Goal: Task Accomplishment & Management: Use online tool/utility

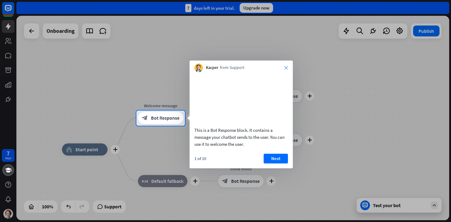
click at [285, 66] on icon "close" at bounding box center [286, 68] width 4 height 4
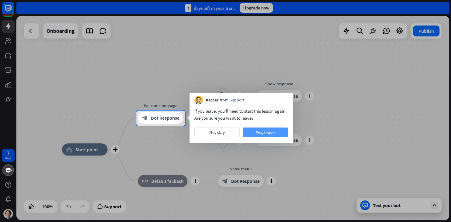
click at [256, 134] on button "Yes, leave" at bounding box center [265, 133] width 45 height 10
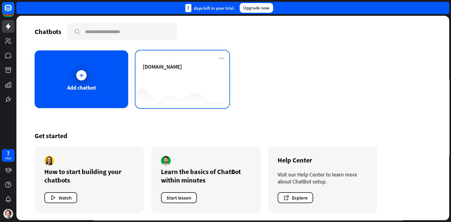
click at [183, 83] on div "[DOMAIN_NAME]" at bounding box center [182, 73] width 79 height 21
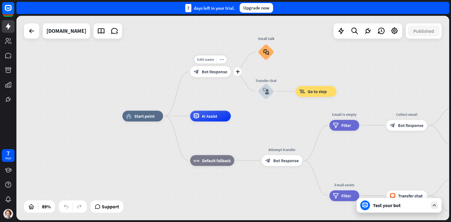
click at [197, 66] on div "block_bot_response Bot Response" at bounding box center [210, 71] width 41 height 11
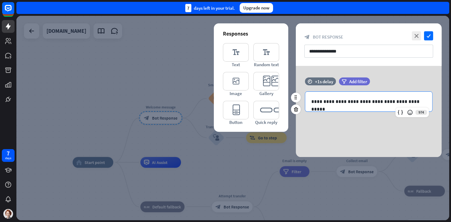
click at [339, 97] on div "**********" at bounding box center [368, 102] width 127 height 20
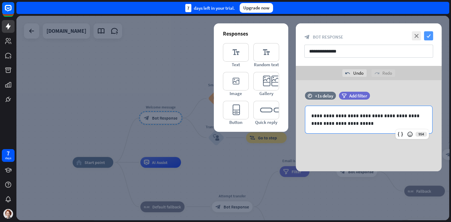
click at [427, 32] on icon "check" at bounding box center [428, 35] width 9 height 9
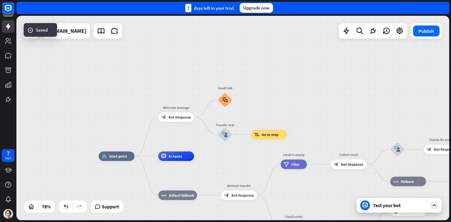
drag, startPoint x: 247, startPoint y: 158, endPoint x: 260, endPoint y: 116, distance: 44.6
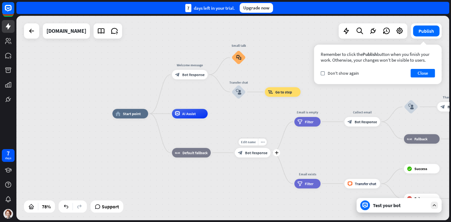
click at [252, 152] on span "Bot Response" at bounding box center [256, 152] width 22 height 5
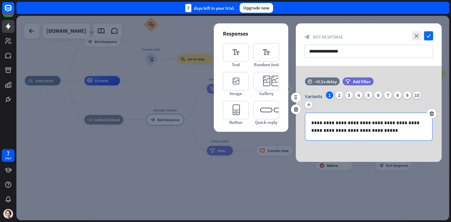
click at [344, 122] on p "**********" at bounding box center [368, 126] width 115 height 15
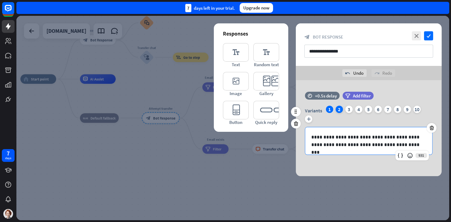
click at [341, 108] on div "2" at bounding box center [338, 109] width 7 height 7
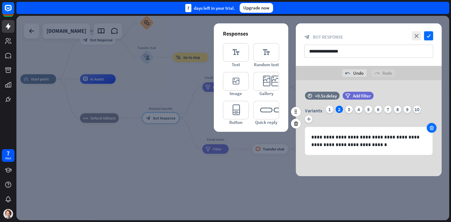
click at [428, 129] on div at bounding box center [432, 128] width 10 height 10
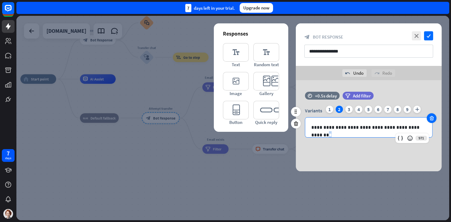
click at [428, 129] on div "**********" at bounding box center [368, 127] width 127 height 20
click at [433, 116] on icon at bounding box center [432, 117] width 6 height 5
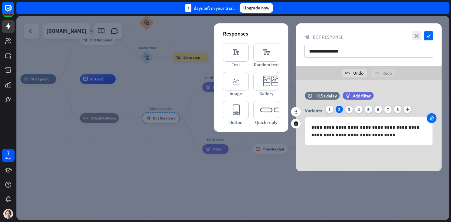
click at [433, 116] on icon at bounding box center [432, 117] width 6 height 5
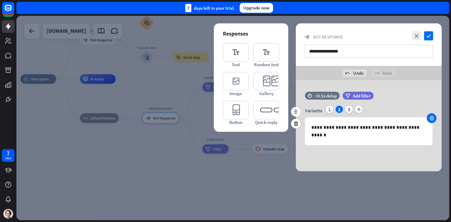
click at [433, 116] on icon at bounding box center [432, 117] width 6 height 5
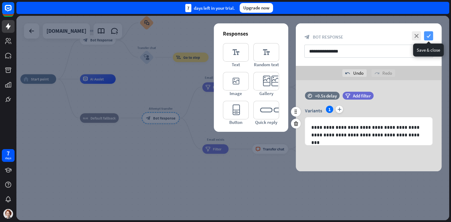
click at [429, 32] on icon "check" at bounding box center [428, 35] width 9 height 9
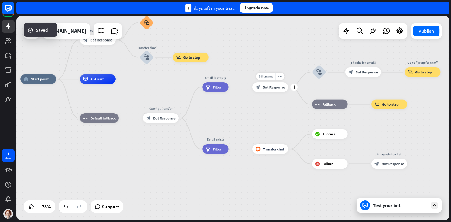
click at [265, 87] on span "Bot Response" at bounding box center [274, 87] width 22 height 5
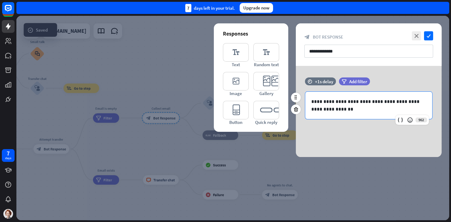
click at [346, 106] on p "**********" at bounding box center [368, 105] width 115 height 15
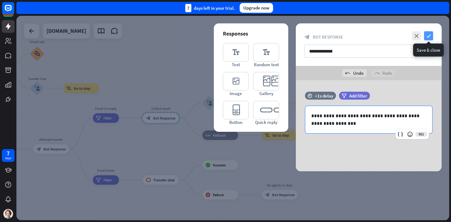
click at [429, 33] on icon "check" at bounding box center [428, 35] width 9 height 9
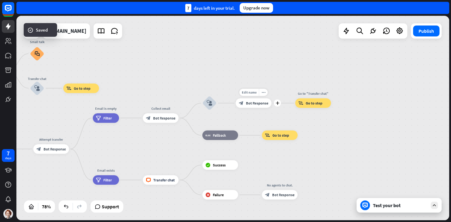
click at [250, 105] on span "Bot Response" at bounding box center [257, 103] width 22 height 5
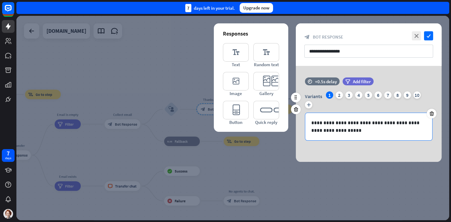
click at [338, 118] on div "**********" at bounding box center [368, 126] width 127 height 27
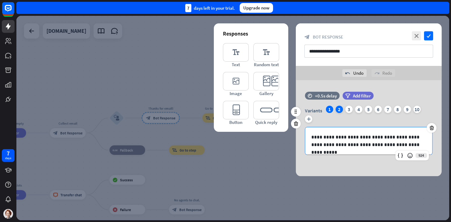
click at [342, 107] on div "2" at bounding box center [338, 109] width 7 height 7
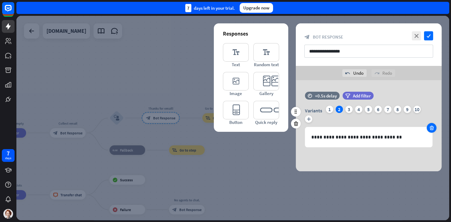
click at [430, 127] on icon at bounding box center [432, 127] width 6 height 5
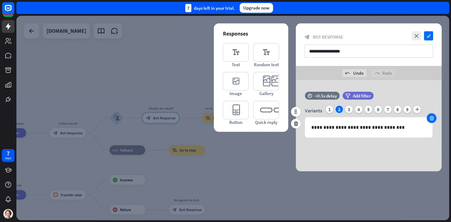
drag, startPoint x: 430, startPoint y: 126, endPoint x: 431, endPoint y: 121, distance: 4.3
click at [431, 124] on div "**********" at bounding box center [368, 127] width 127 height 20
click at [432, 117] on icon at bounding box center [432, 117] width 6 height 5
click at [432, 115] on div at bounding box center [432, 118] width 10 height 10
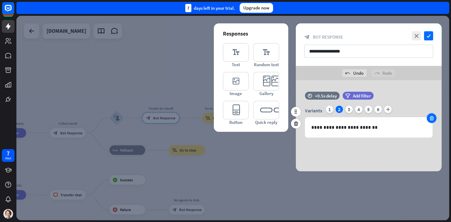
click at [432, 115] on div at bounding box center [432, 118] width 10 height 10
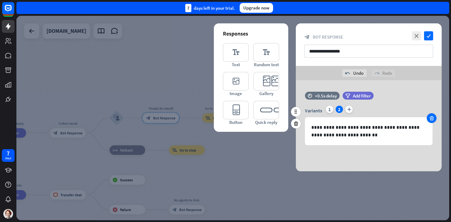
click at [432, 115] on div at bounding box center [432, 118] width 10 height 10
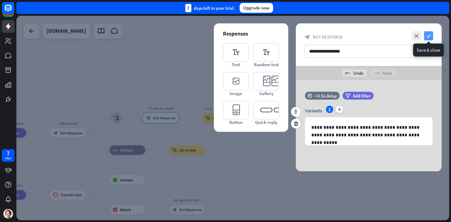
click at [428, 33] on icon "check" at bounding box center [428, 35] width 9 height 9
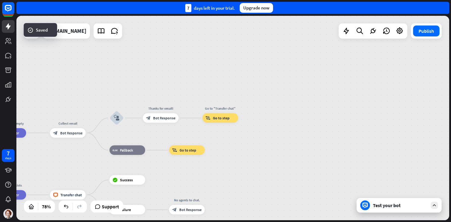
drag, startPoint x: 151, startPoint y: 107, endPoint x: 129, endPoint y: 102, distance: 23.2
click at [59, 133] on div "block_bot_response Bot Response" at bounding box center [68, 132] width 36 height 9
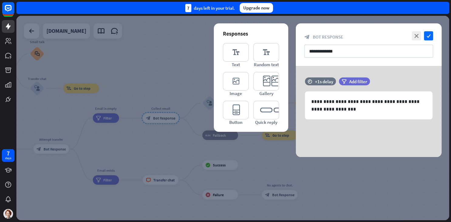
click at [122, 92] on div at bounding box center [232, 118] width 433 height 204
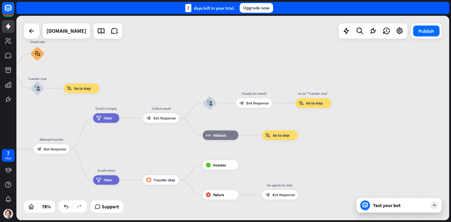
drag, startPoint x: 126, startPoint y: 155, endPoint x: 163, endPoint y: 137, distance: 41.5
click at [163, 137] on div "home_2 Start point Welcome message block_bot_response Bot Response Small talk b…" at bounding box center [80, 190] width 339 height 160
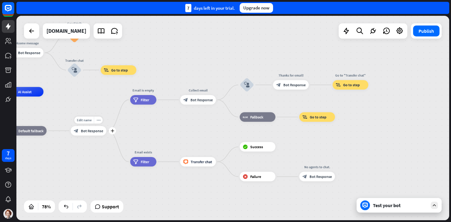
click at [94, 131] on span "Bot Response" at bounding box center [92, 130] width 22 height 5
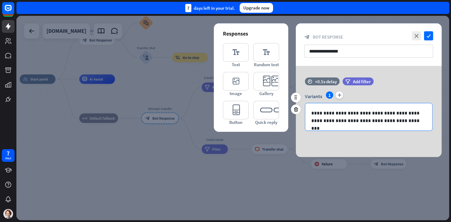
click at [326, 126] on div "**********" at bounding box center [368, 116] width 127 height 27
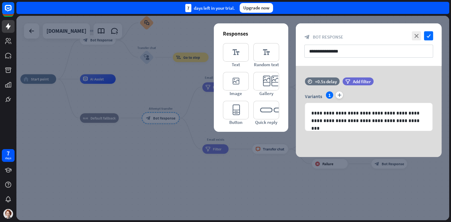
click at [158, 97] on div at bounding box center [232, 118] width 433 height 204
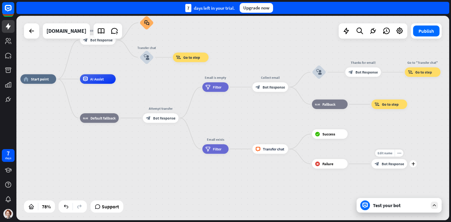
click at [388, 162] on span "Bot Response" at bounding box center [393, 164] width 22 height 5
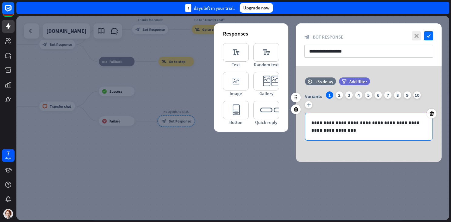
click at [344, 129] on p "**********" at bounding box center [368, 126] width 115 height 15
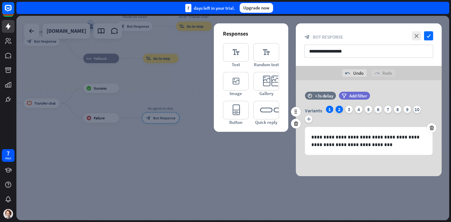
click at [339, 110] on div "2" at bounding box center [338, 109] width 7 height 7
click at [434, 128] on div at bounding box center [432, 128] width 10 height 10
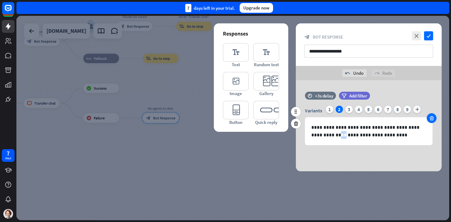
click at [434, 128] on div "**********" at bounding box center [369, 125] width 146 height 39
click at [430, 116] on icon at bounding box center [432, 117] width 6 height 5
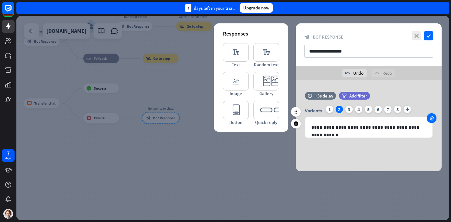
click at [430, 116] on icon at bounding box center [432, 117] width 6 height 5
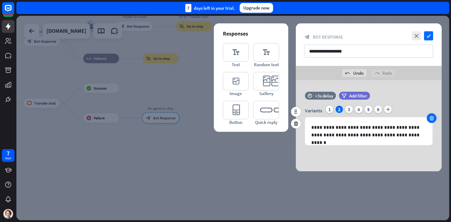
click at [430, 116] on icon at bounding box center [432, 117] width 6 height 5
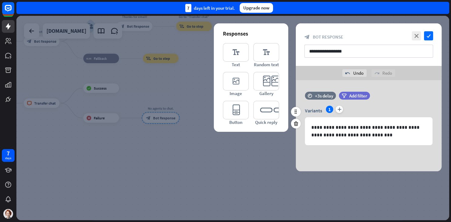
click at [434, 37] on div "**********" at bounding box center [369, 44] width 146 height 43
click at [429, 37] on icon "check" at bounding box center [428, 35] width 9 height 9
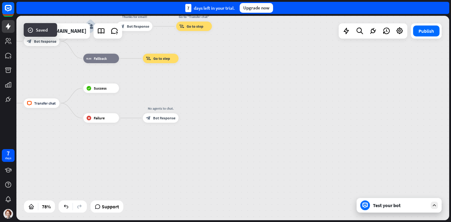
click at [417, 38] on div "Publish" at bounding box center [426, 30] width 31 height 15
click at [418, 33] on button "Publish" at bounding box center [426, 31] width 26 height 11
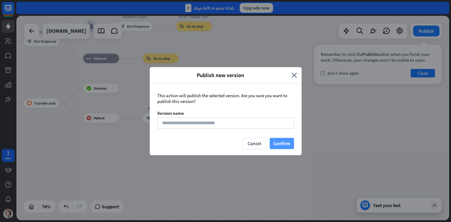
click at [285, 145] on button "Confirm" at bounding box center [282, 143] width 24 height 11
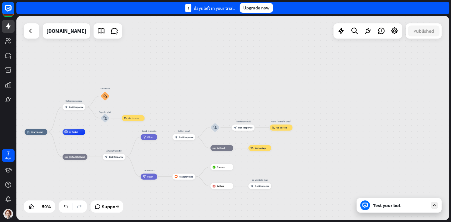
drag, startPoint x: 297, startPoint y: 164, endPoint x: 301, endPoint y: 165, distance: 3.7
click at [301, 165] on div "home_2 Start point Welcome message block_bot_response Bot Response Small talk b…" at bounding box center [232, 118] width 433 height 204
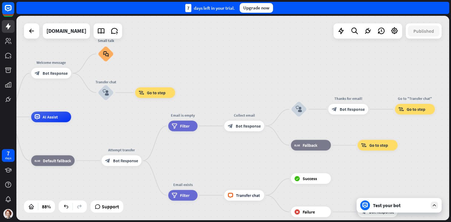
drag, startPoint x: 106, startPoint y: 138, endPoint x: 116, endPoint y: 121, distance: 20.3
click at [116, 121] on div "home_2 Start point Welcome message block_bot_response Bot Response Small talk b…" at bounding box center [154, 206] width 380 height 179
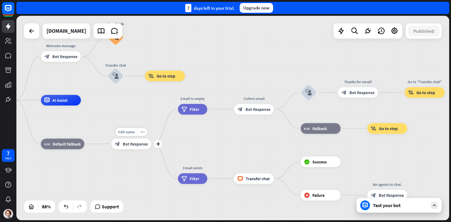
click at [127, 145] on span "Bot Response" at bounding box center [135, 143] width 25 height 5
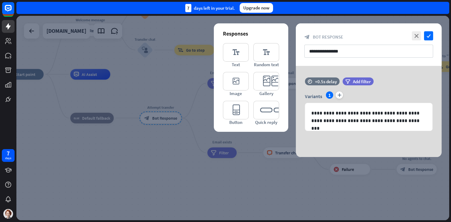
click at [132, 147] on div at bounding box center [232, 118] width 433 height 204
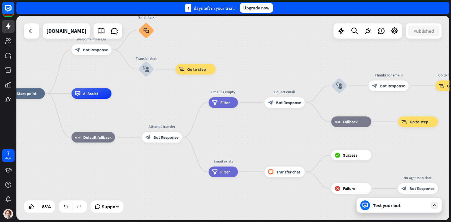
drag, startPoint x: 161, startPoint y: 86, endPoint x: 169, endPoint y: 131, distance: 45.7
click at [169, 131] on div "home_2 Start point Welcome message block_bot_response Bot Response Small talk b…" at bounding box center [195, 183] width 380 height 179
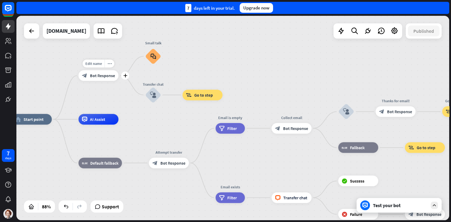
click at [111, 75] on span "Bot Response" at bounding box center [102, 75] width 25 height 5
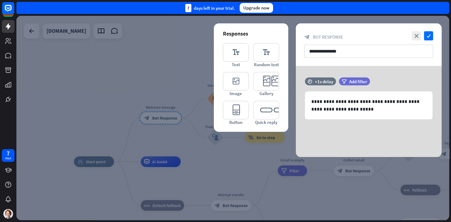
click at [114, 66] on div at bounding box center [232, 118] width 433 height 204
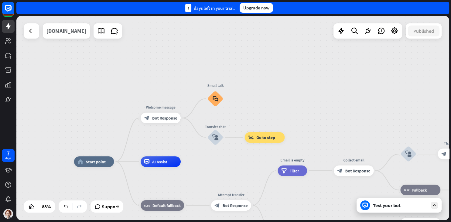
click at [75, 36] on div "[DOMAIN_NAME]" at bounding box center [66, 30] width 40 height 15
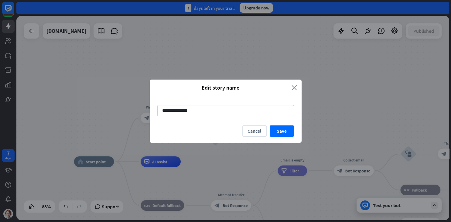
click at [294, 88] on icon "close" at bounding box center [293, 87] width 5 height 7
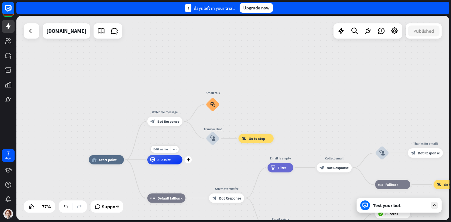
click at [155, 162] on div "AI Assist" at bounding box center [164, 159] width 35 height 9
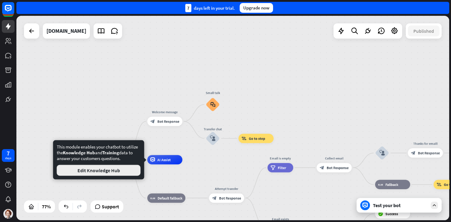
click at [124, 167] on button "Edit Knowledge Hub" at bounding box center [99, 170] width 84 height 11
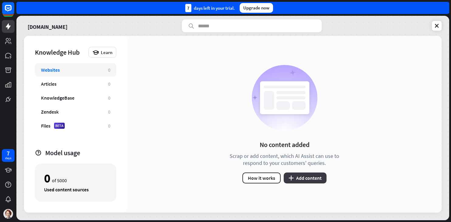
click at [308, 180] on button "plus Add content" at bounding box center [305, 177] width 43 height 11
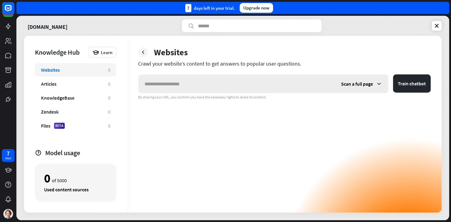
click at [245, 80] on input "text" at bounding box center [236, 84] width 196 height 18
type input "**********"
click at [412, 89] on button "Train chatbot" at bounding box center [412, 83] width 38 height 18
